Goal: Navigation & Orientation: Find specific page/section

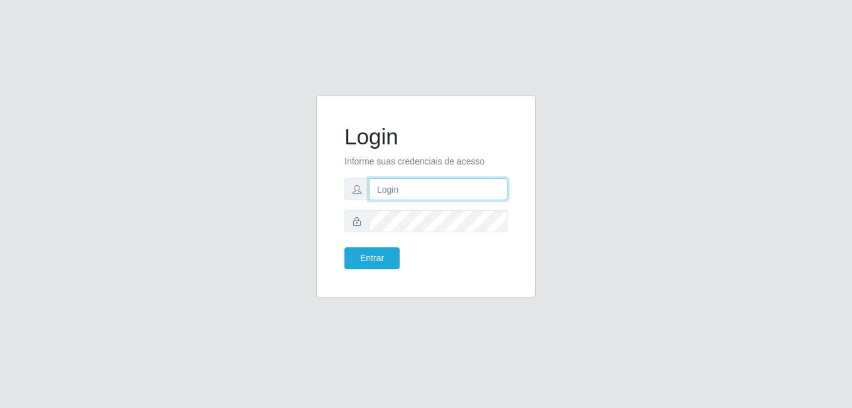
click at [441, 187] on input "text" at bounding box center [438, 189] width 139 height 22
click at [413, 191] on input "text" at bounding box center [438, 189] width 139 height 22
paste input "[EMAIL_ADDRESS][DOMAIN_NAME]"
type input "[EMAIL_ADDRESS][DOMAIN_NAME]"
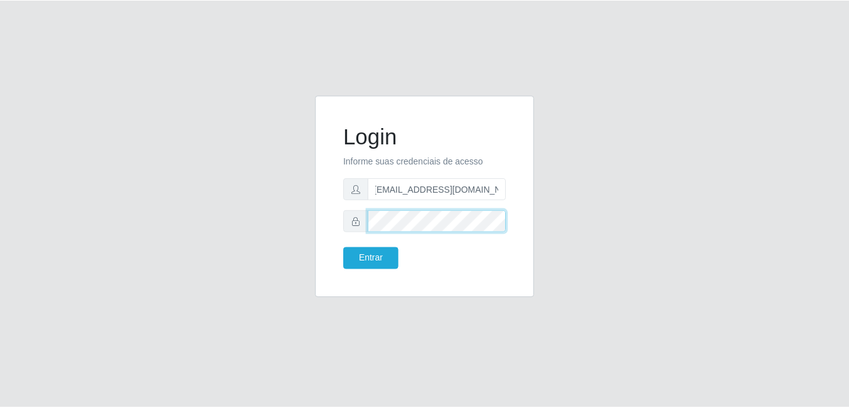
scroll to position [0, 0]
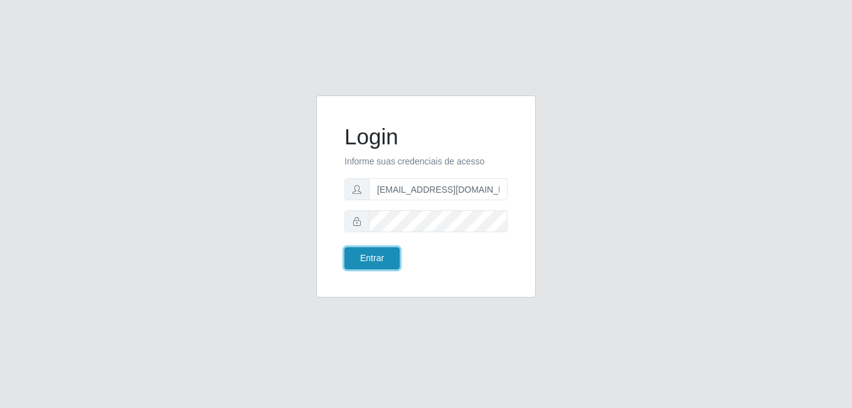
click at [363, 253] on button "Entrar" at bounding box center [371, 258] width 55 height 22
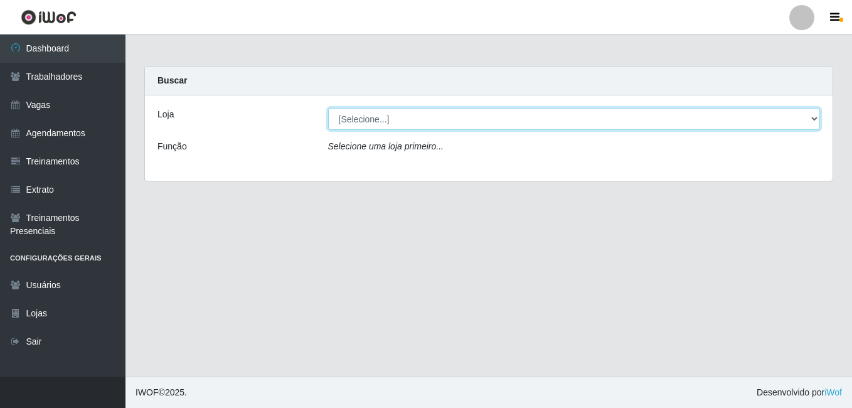
click at [810, 114] on select "[Selecione...] [PERSON_NAME]" at bounding box center [574, 119] width 492 height 22
select select "430"
click at [328, 108] on select "[Selecione...] [PERSON_NAME]" at bounding box center [574, 119] width 492 height 22
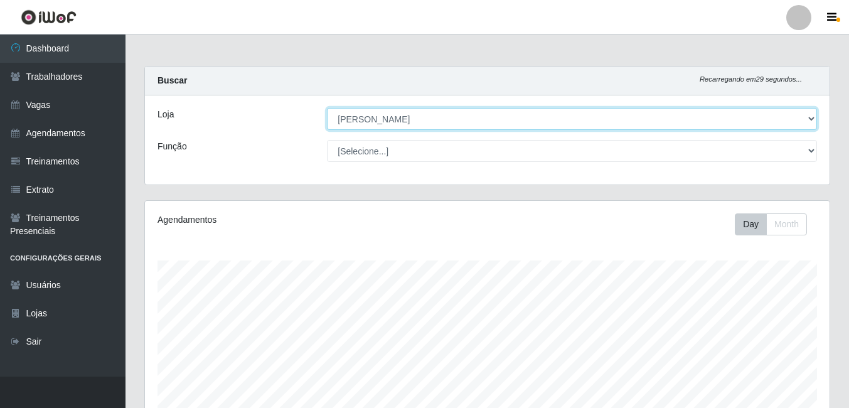
scroll to position [260, 684]
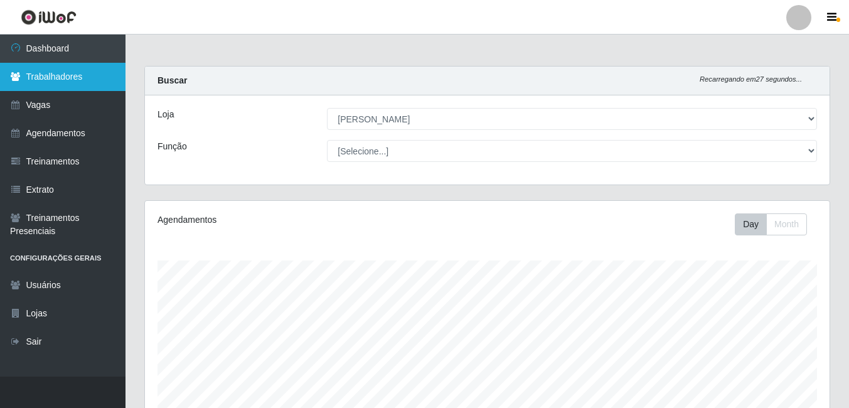
click at [38, 77] on link "Trabalhadores" at bounding box center [62, 77] width 125 height 28
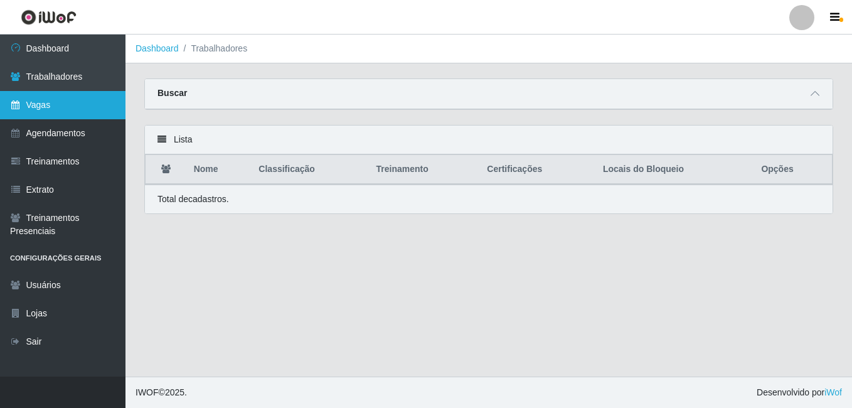
click at [45, 100] on link "Vagas" at bounding box center [62, 105] width 125 height 28
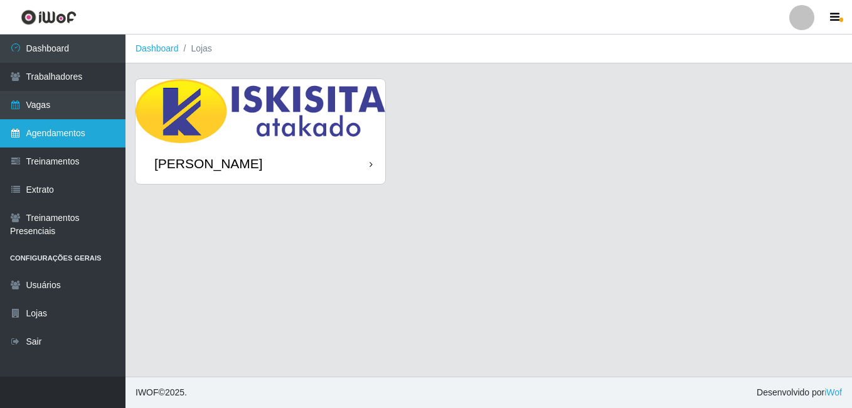
click at [51, 135] on link "Agendamentos" at bounding box center [62, 133] width 125 height 28
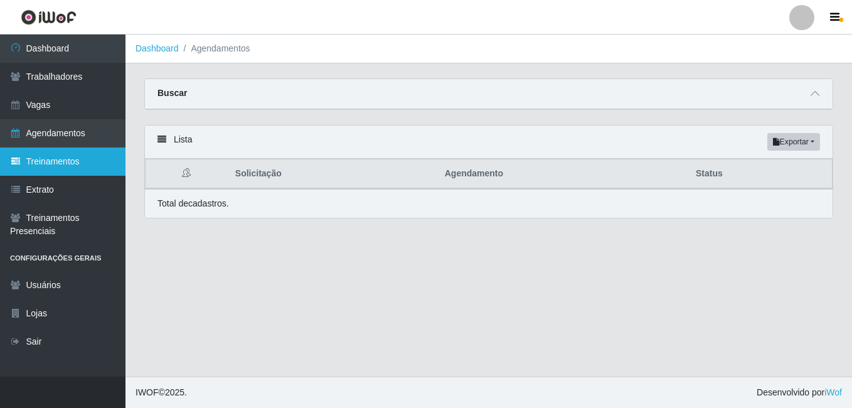
click at [54, 171] on link "Treinamentos" at bounding box center [62, 161] width 125 height 28
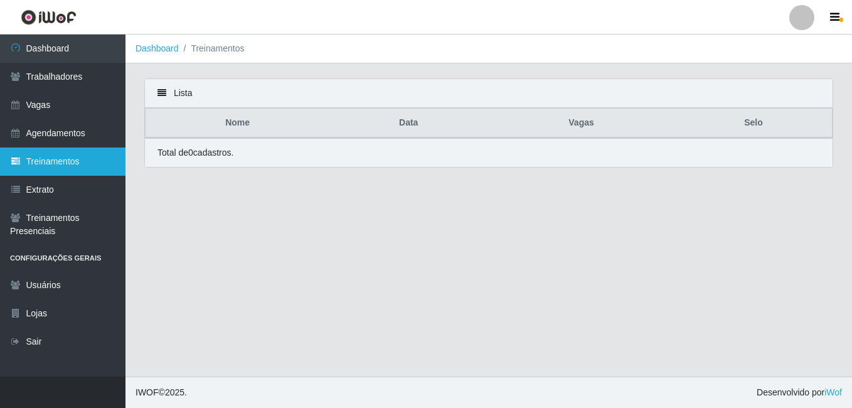
click at [53, 164] on link "Treinamentos" at bounding box center [62, 161] width 125 height 28
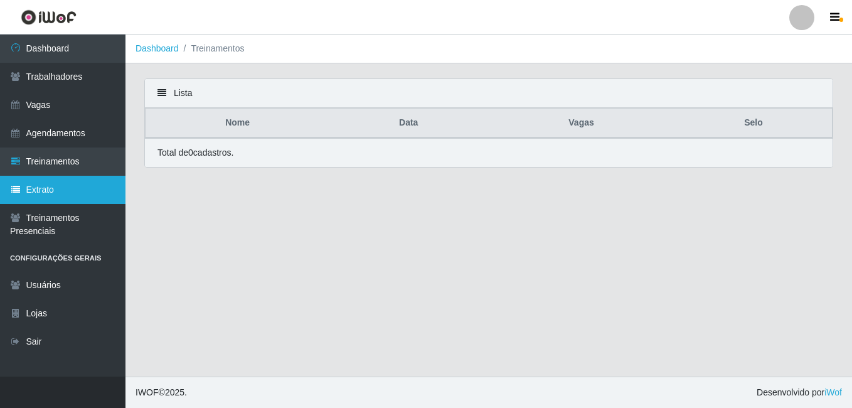
click at [53, 190] on link "Extrato" at bounding box center [62, 190] width 125 height 28
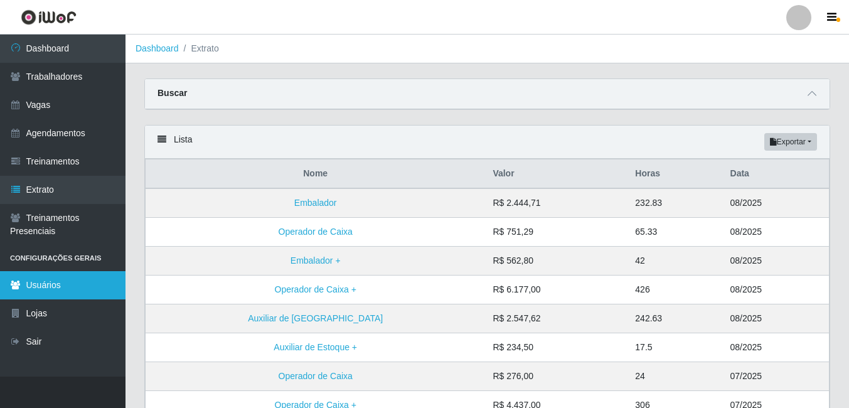
click at [52, 286] on link "Usuários" at bounding box center [62, 285] width 125 height 28
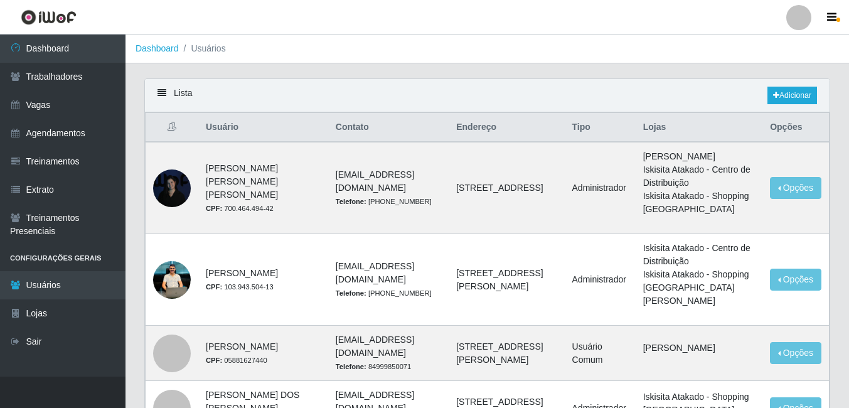
click at [85, 255] on li "Configurações Gerais" at bounding box center [62, 258] width 125 height 26
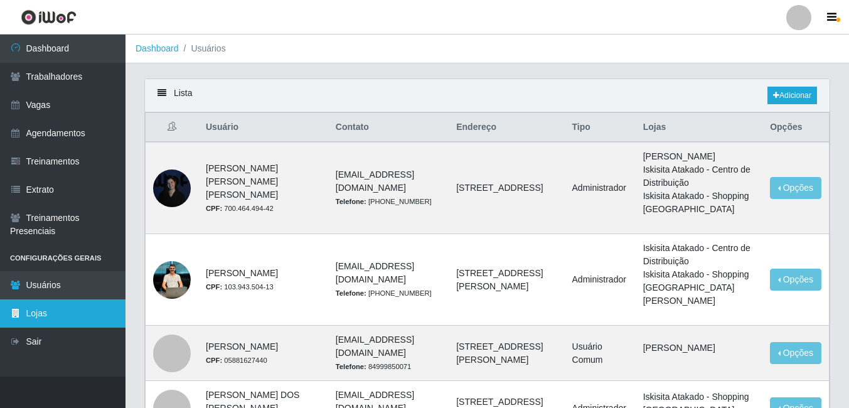
click at [48, 308] on link "Lojas" at bounding box center [62, 313] width 125 height 28
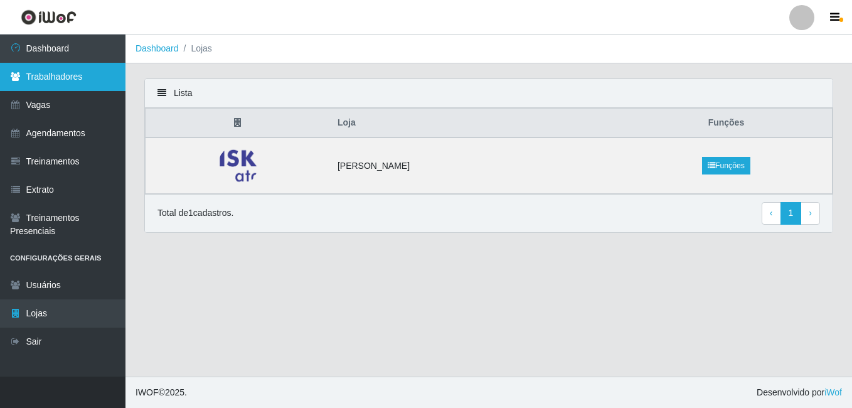
click at [73, 77] on link "Trabalhadores" at bounding box center [62, 77] width 125 height 28
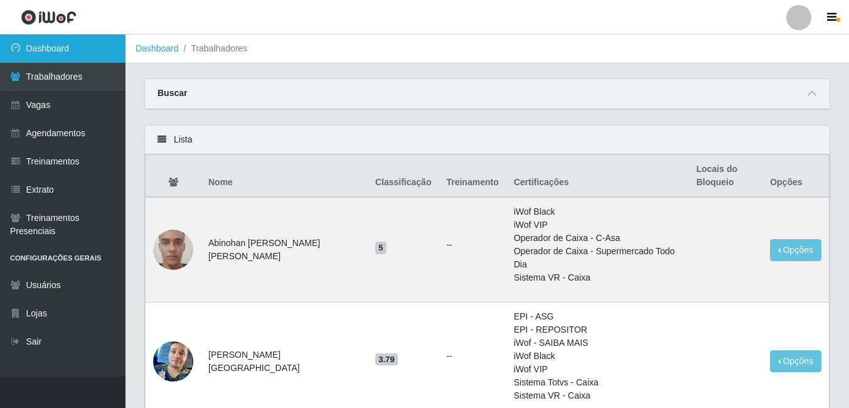
click at [73, 46] on link "Dashboard" at bounding box center [62, 49] width 125 height 28
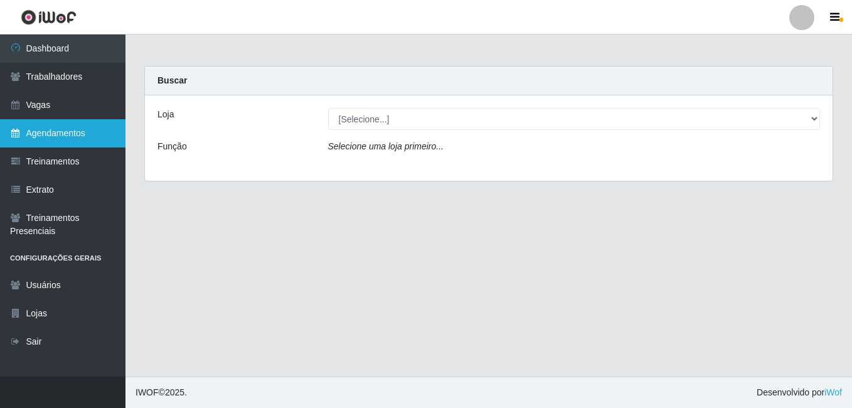
click at [87, 128] on link "Agendamentos" at bounding box center [62, 133] width 125 height 28
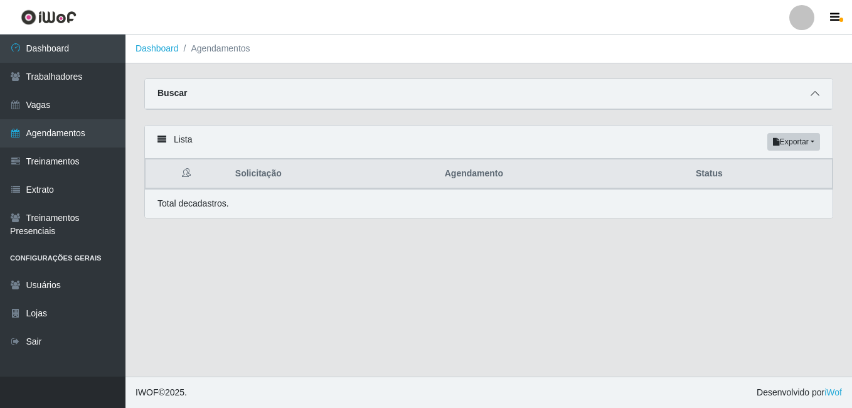
click at [812, 94] on icon at bounding box center [815, 93] width 9 height 9
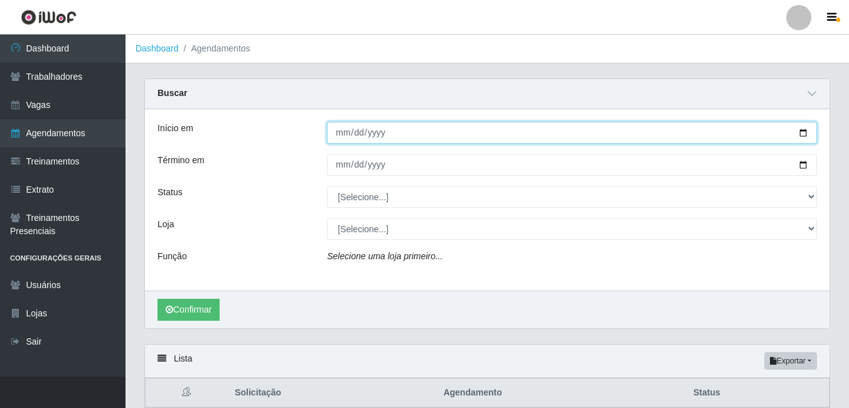
click at [492, 129] on input "Início em" at bounding box center [572, 133] width 490 height 22
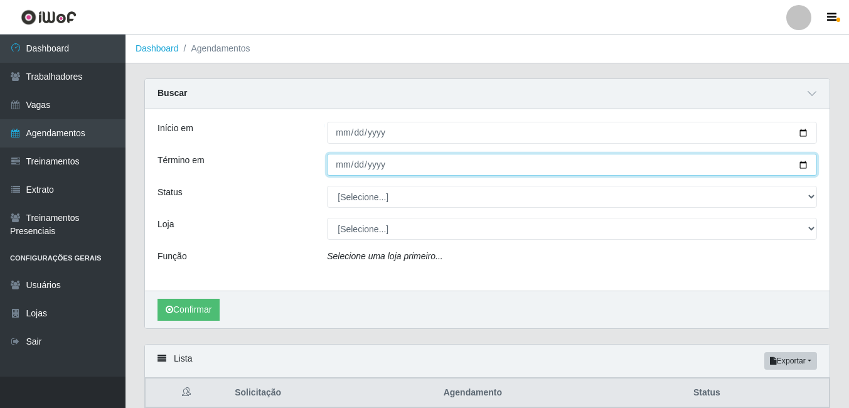
click at [406, 165] on input "Término em" at bounding box center [572, 165] width 490 height 22
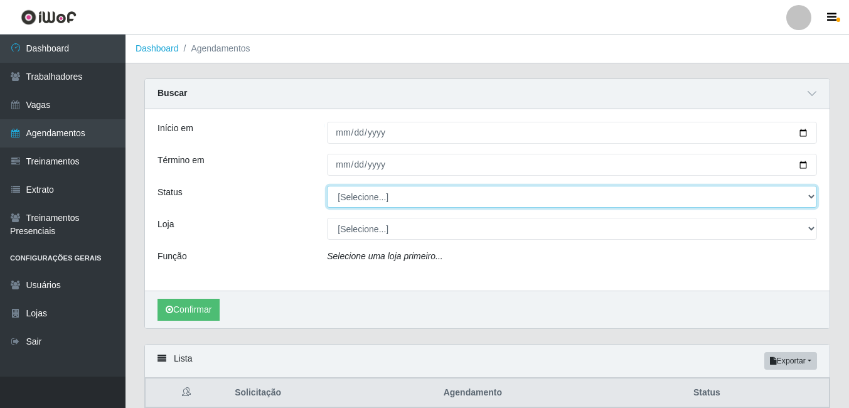
click at [412, 196] on select "[Selecione...] AGENDADO AGUARDANDO LIBERAR EM ANDAMENTO EM REVISÃO FINALIZADO C…" at bounding box center [572, 197] width 490 height 22
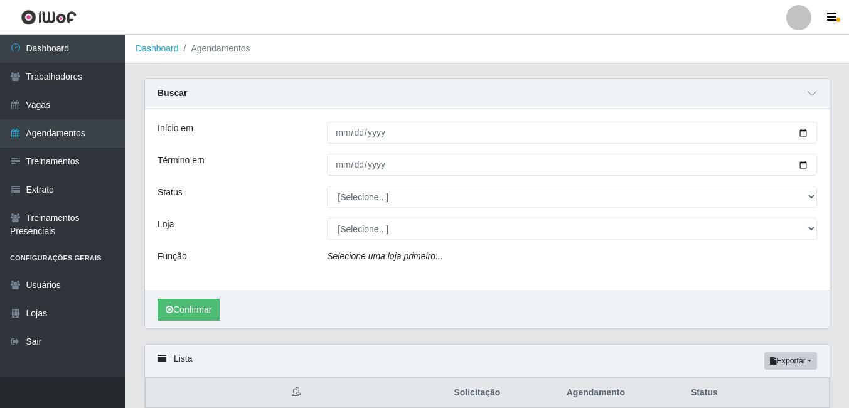
click at [267, 221] on div "Loja" at bounding box center [232, 229] width 169 height 22
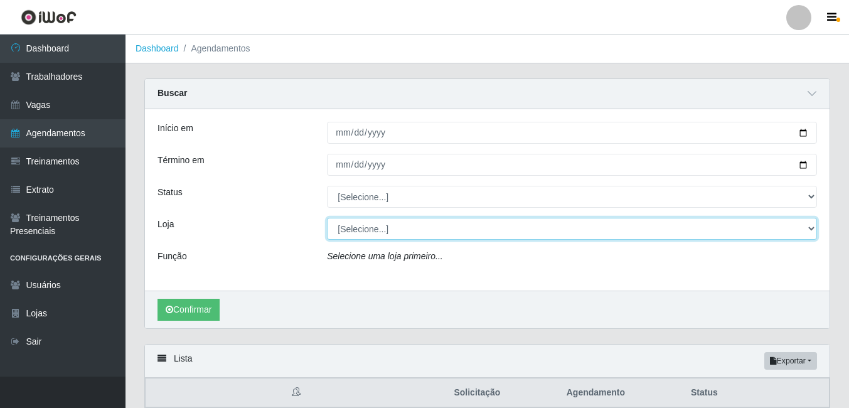
click at [394, 226] on select "[Selecione...] [PERSON_NAME]" at bounding box center [572, 229] width 490 height 22
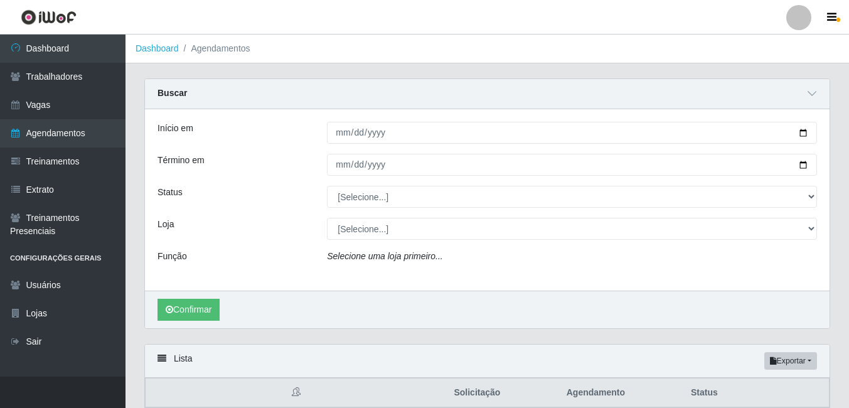
click at [258, 227] on div "Loja" at bounding box center [232, 229] width 169 height 22
click at [414, 257] on icon "Selecione uma loja primeiro..." at bounding box center [384, 256] width 115 height 10
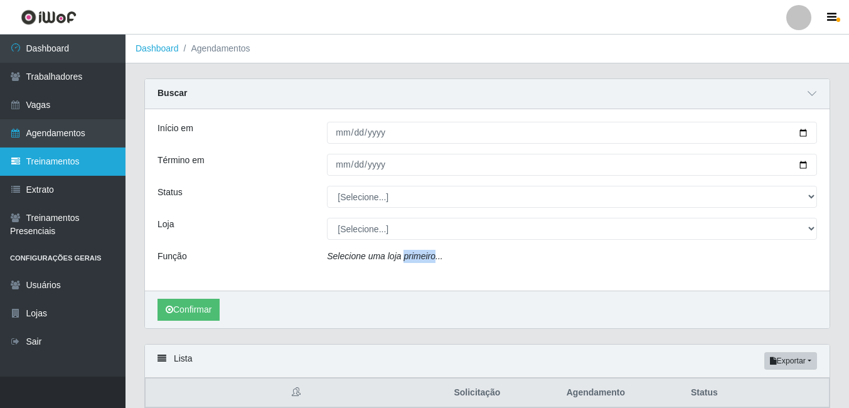
click at [63, 156] on link "Treinamentos" at bounding box center [62, 161] width 125 height 28
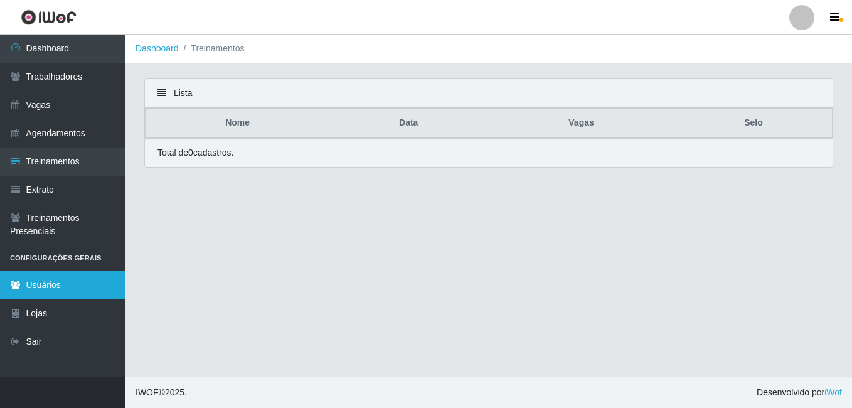
click at [83, 285] on link "Usuários" at bounding box center [62, 285] width 125 height 28
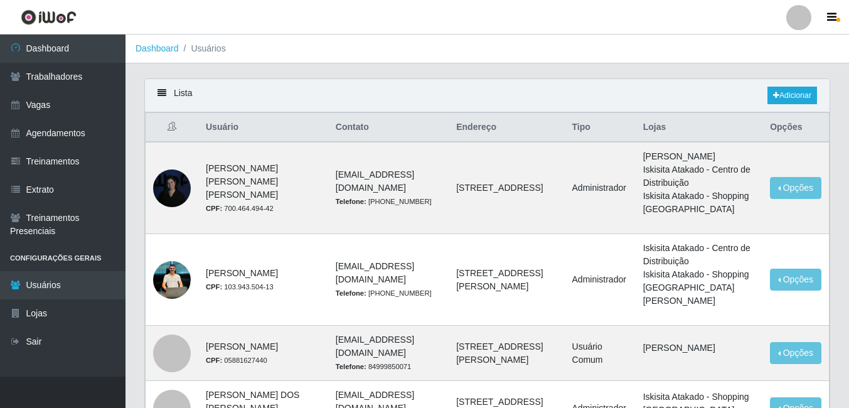
drag, startPoint x: 848, startPoint y: 117, endPoint x: 852, endPoint y: 173, distance: 56.6
